Goal: Information Seeking & Learning: Learn about a topic

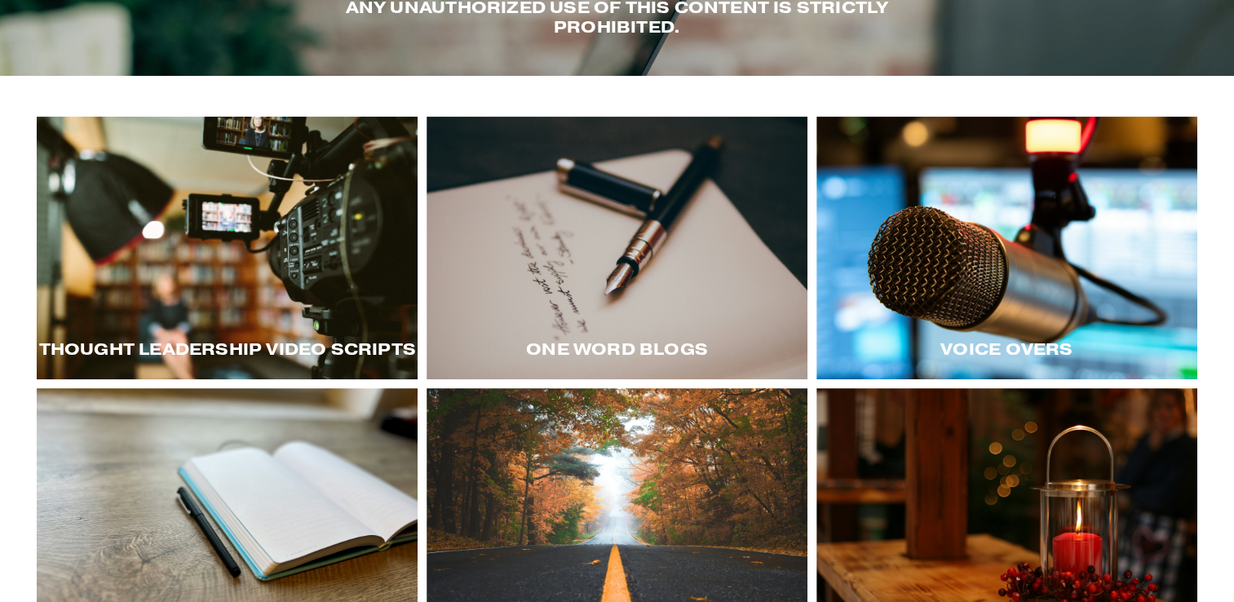
scroll to position [212, 0]
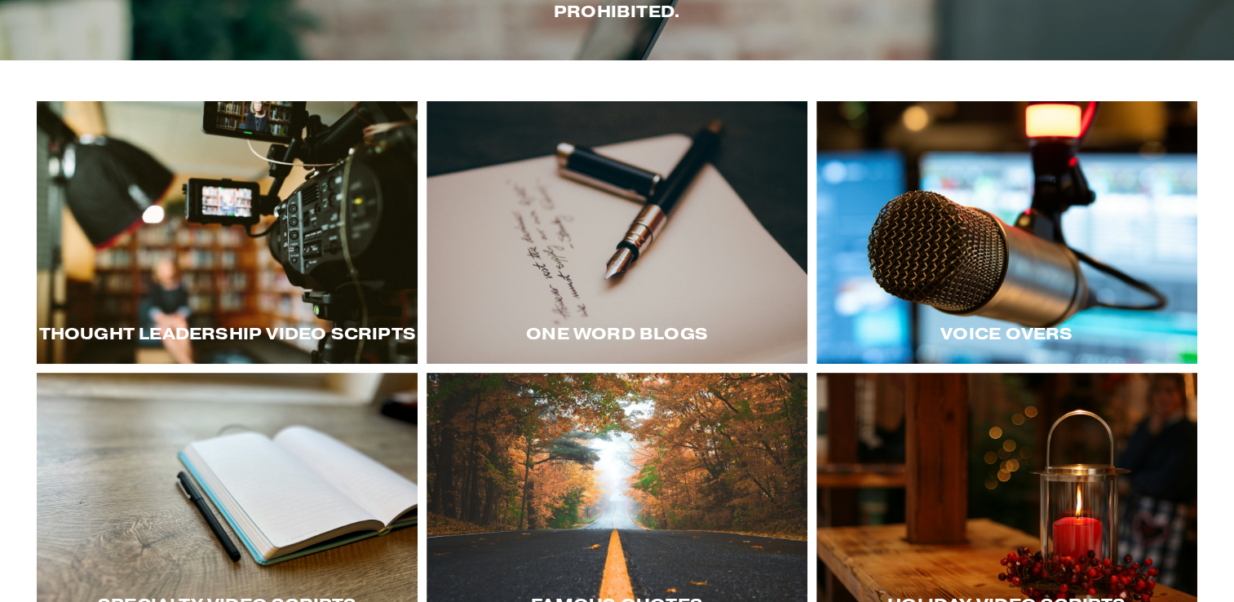
click at [206, 197] on div at bounding box center [227, 232] width 381 height 263
click at [1018, 304] on div at bounding box center [1007, 232] width 381 height 263
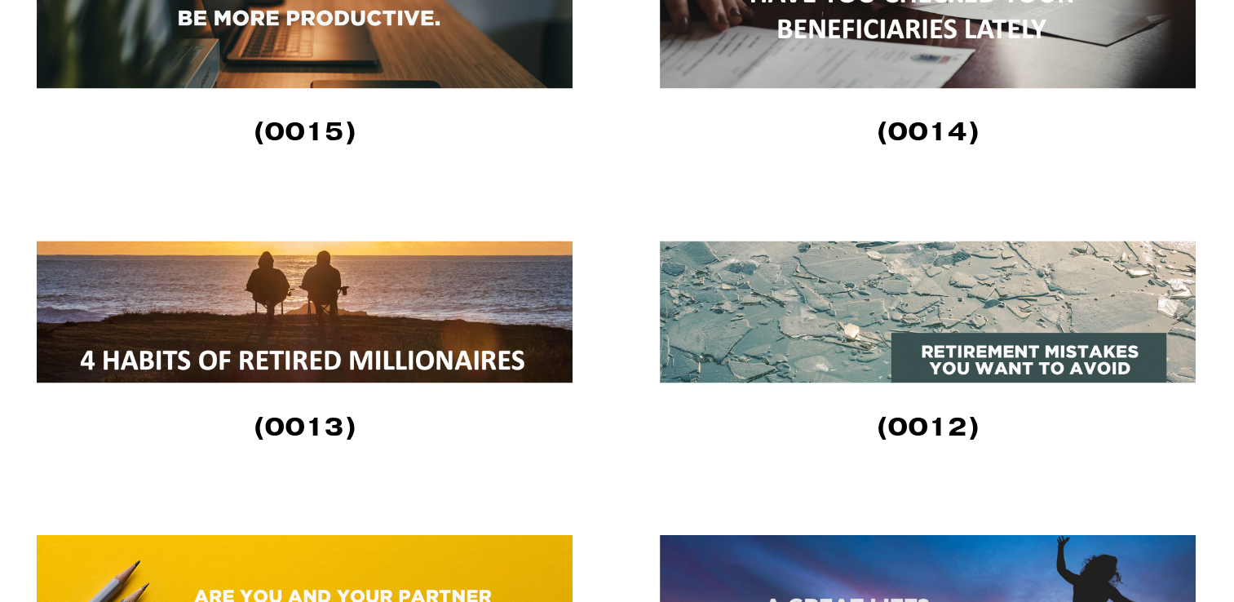
scroll to position [2673, 0]
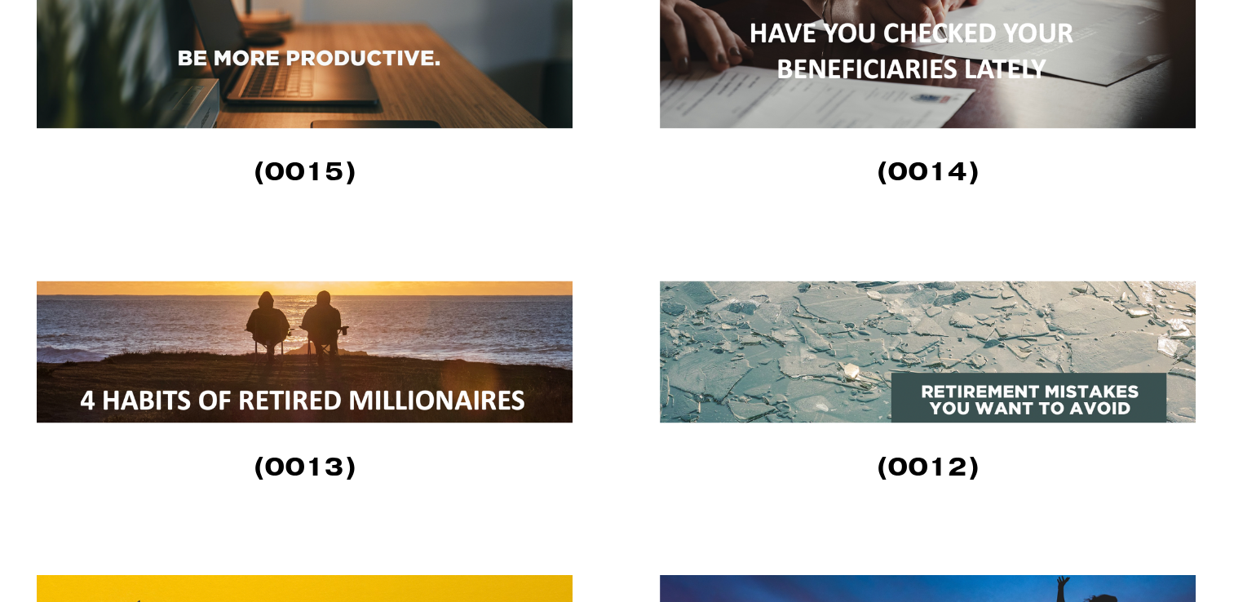
click at [977, 407] on img at bounding box center [928, 352] width 536 height 142
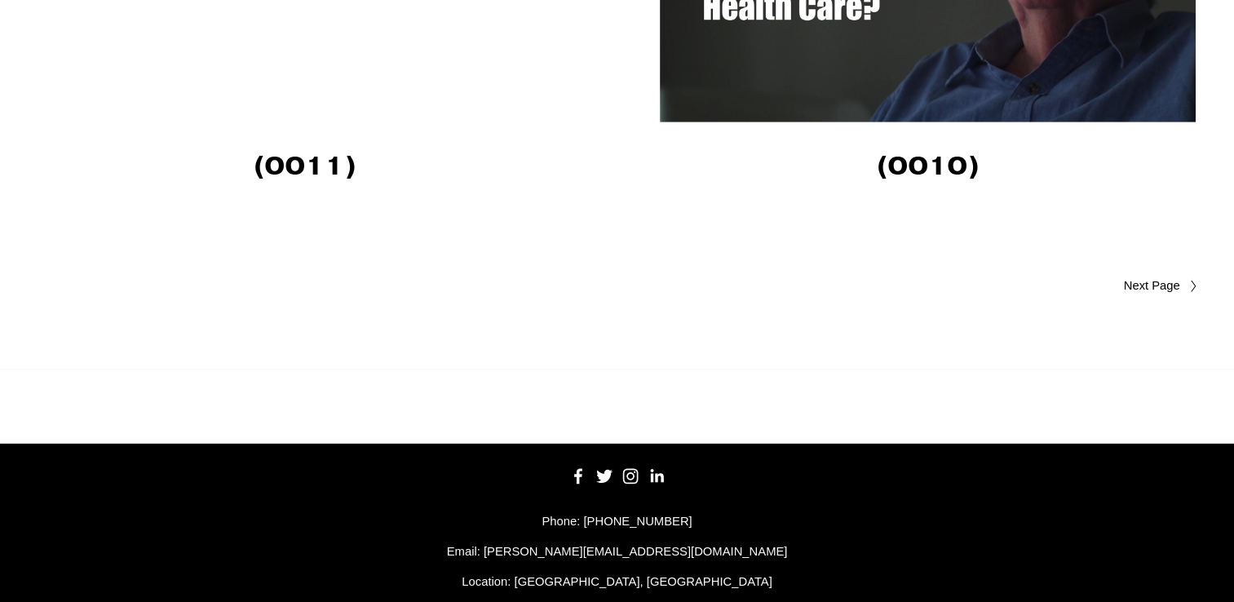
scroll to position [4764, 0]
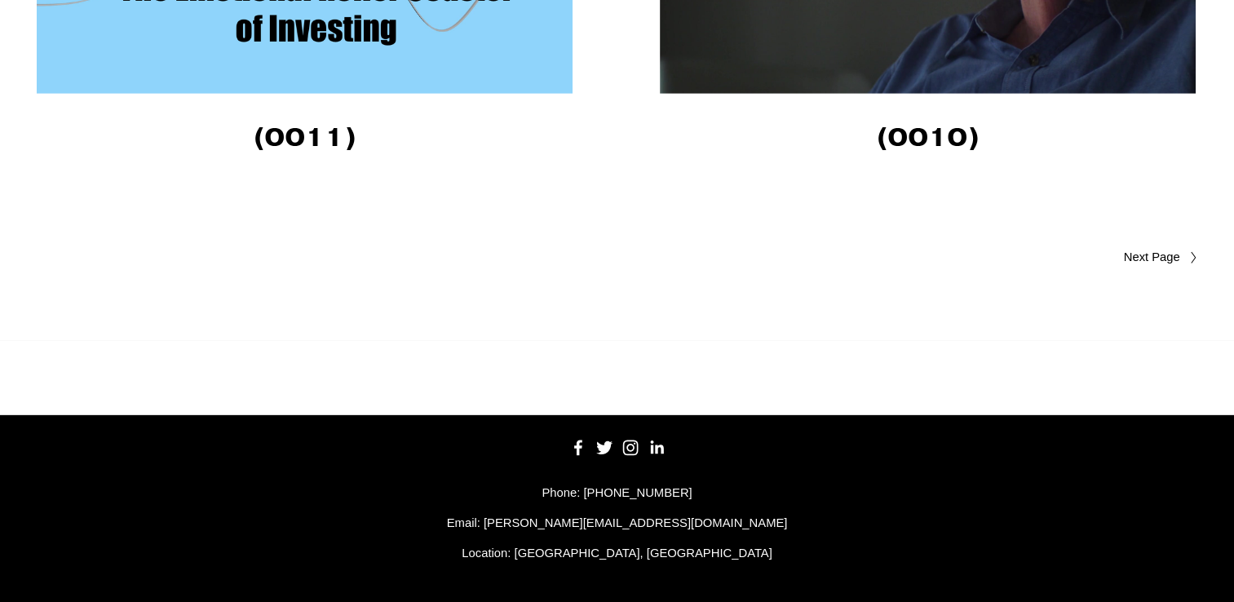
click at [1158, 251] on span "Older Posts" at bounding box center [1120, 258] width 119 height 20
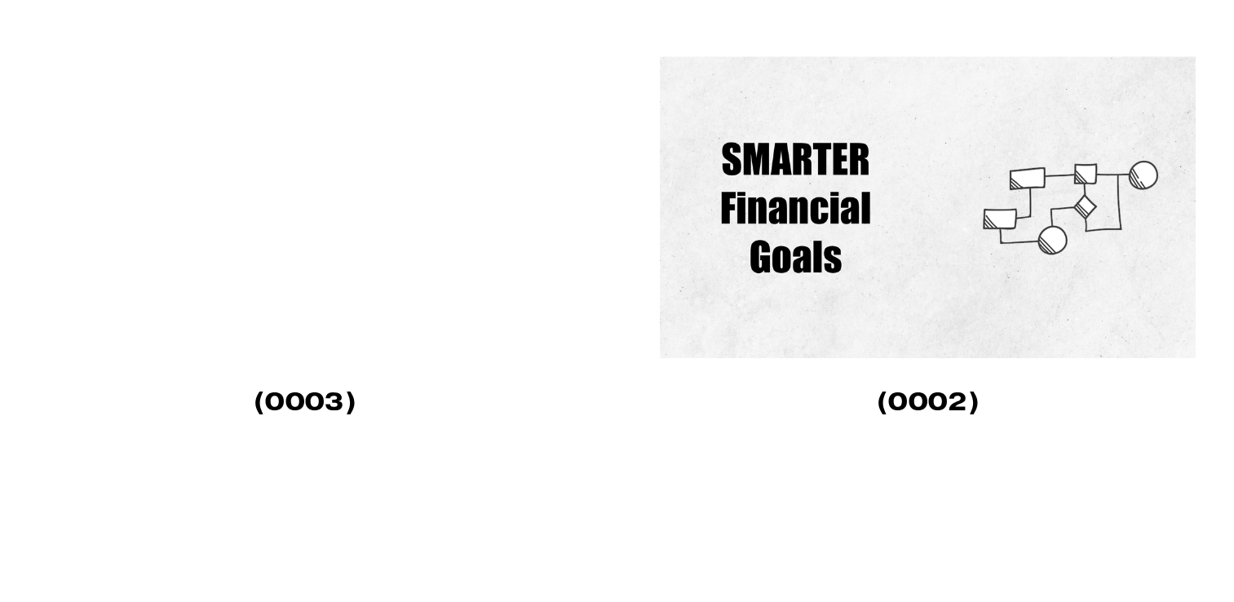
scroll to position [1678, 0]
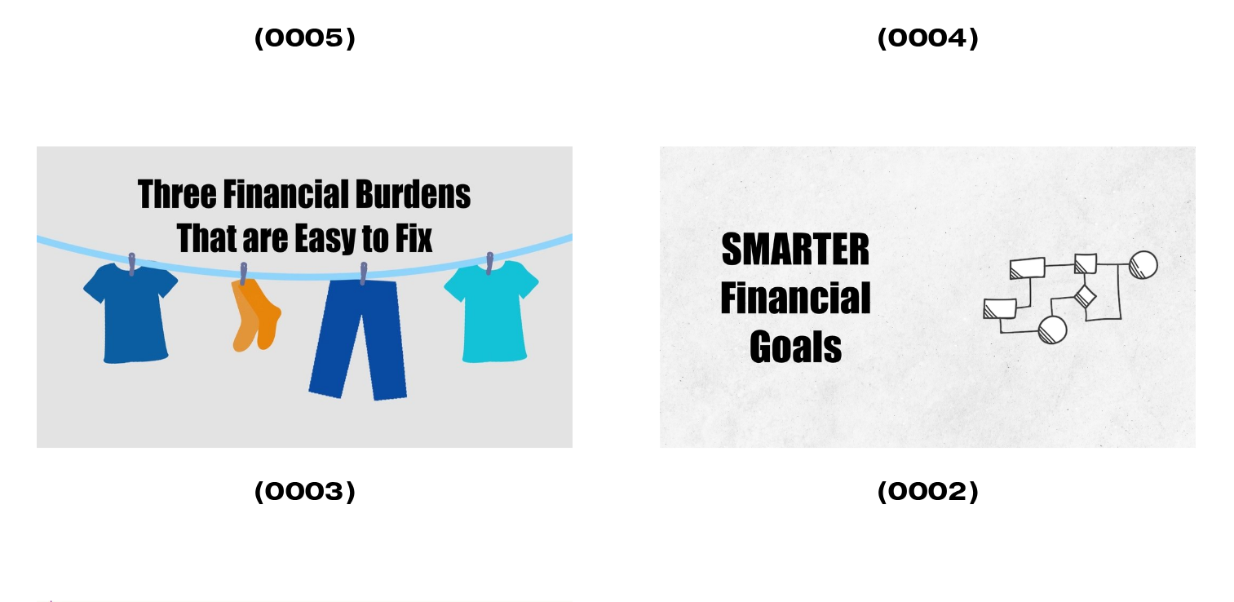
click at [855, 379] on img at bounding box center [928, 297] width 536 height 302
